Goal: Use online tool/utility: Utilize a website feature to perform a specific function

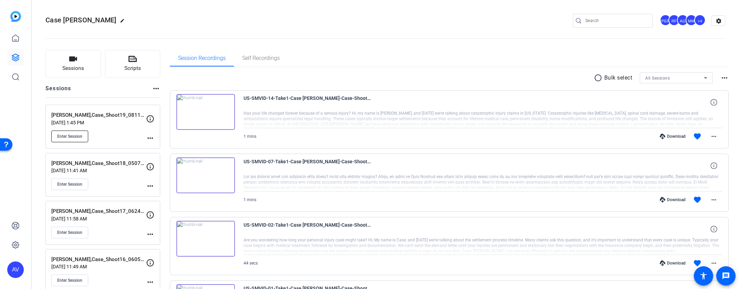
click at [81, 137] on span "Enter Session" at bounding box center [69, 137] width 25 height 6
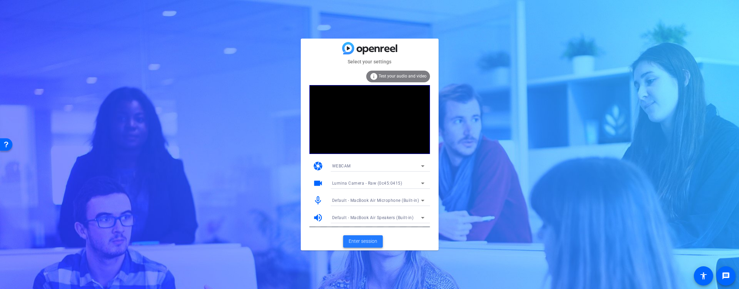
click at [352, 241] on span "Enter session" at bounding box center [363, 241] width 29 height 7
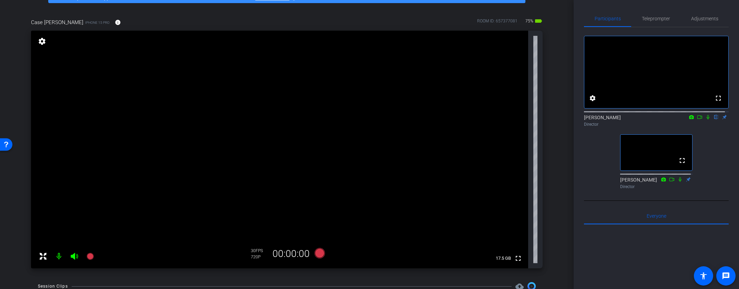
scroll to position [50, 0]
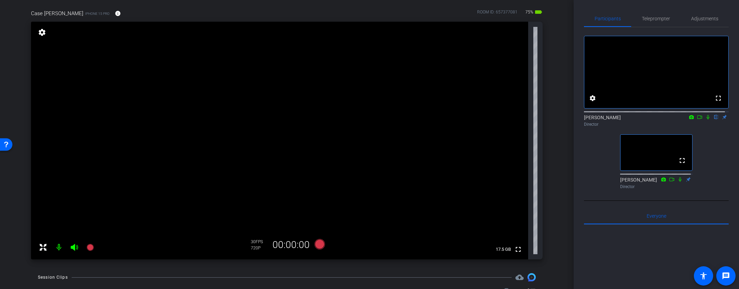
click at [706, 120] on icon at bounding box center [709, 117] width 6 height 5
